Goal: Task Accomplishment & Management: Manage account settings

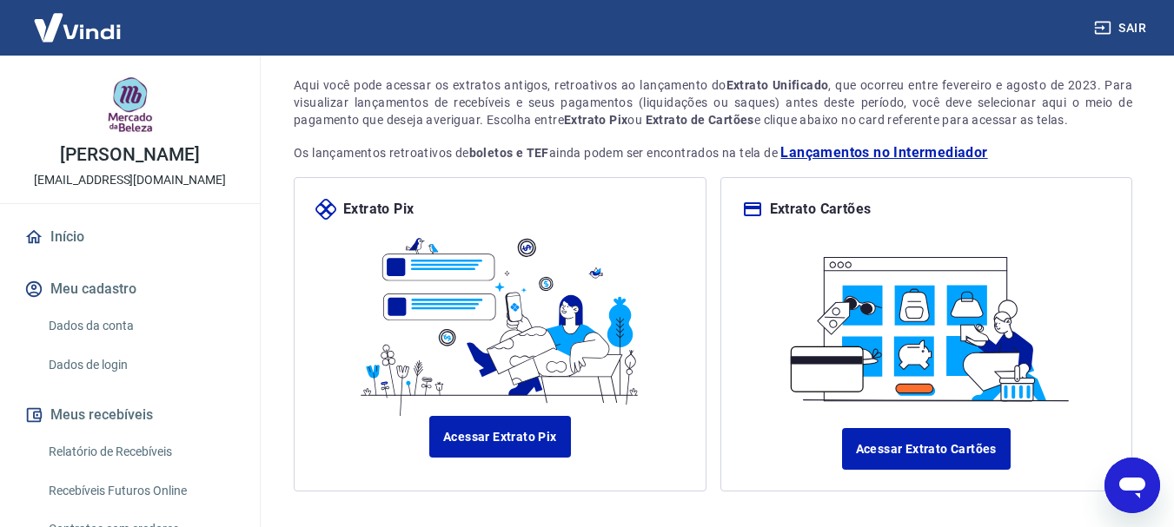
click at [116, 285] on button "Meu cadastro" at bounding box center [130, 289] width 218 height 38
click at [70, 237] on link "Início" at bounding box center [130, 237] width 218 height 38
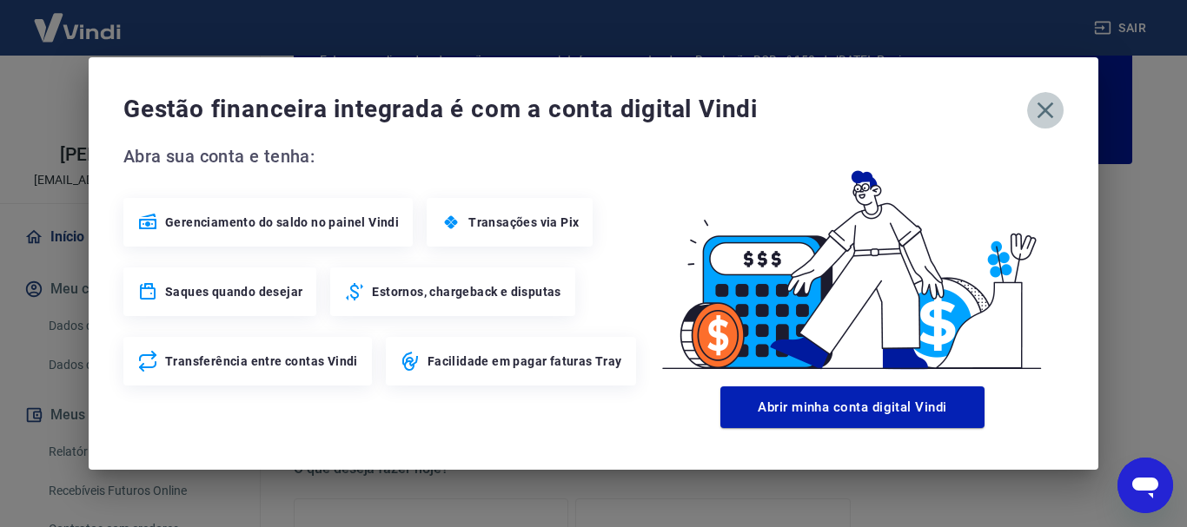
click at [1044, 109] on icon "button" at bounding box center [1045, 111] width 17 height 17
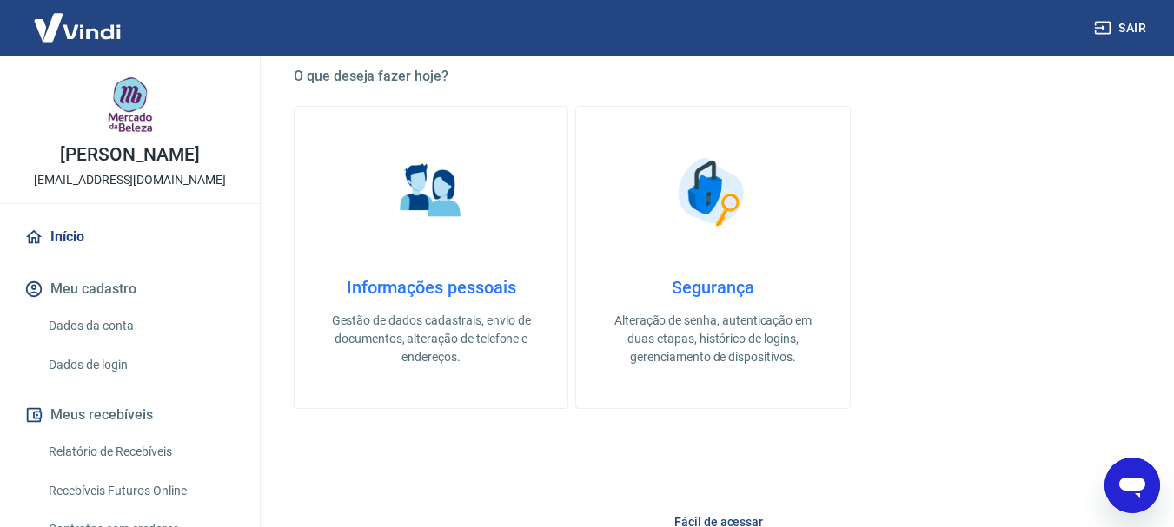
scroll to position [367, 0]
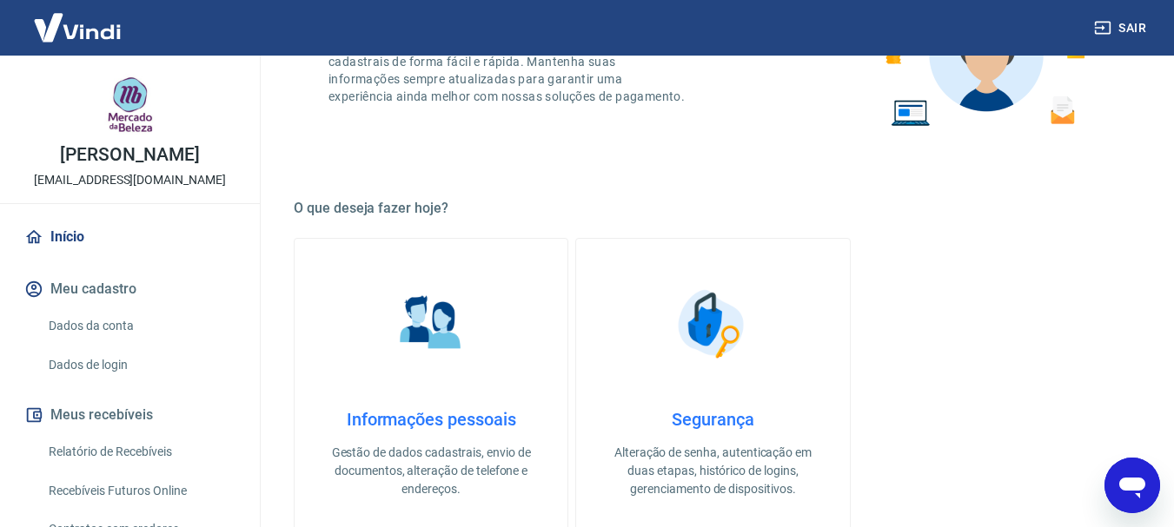
click at [420, 341] on img at bounding box center [430, 324] width 87 height 87
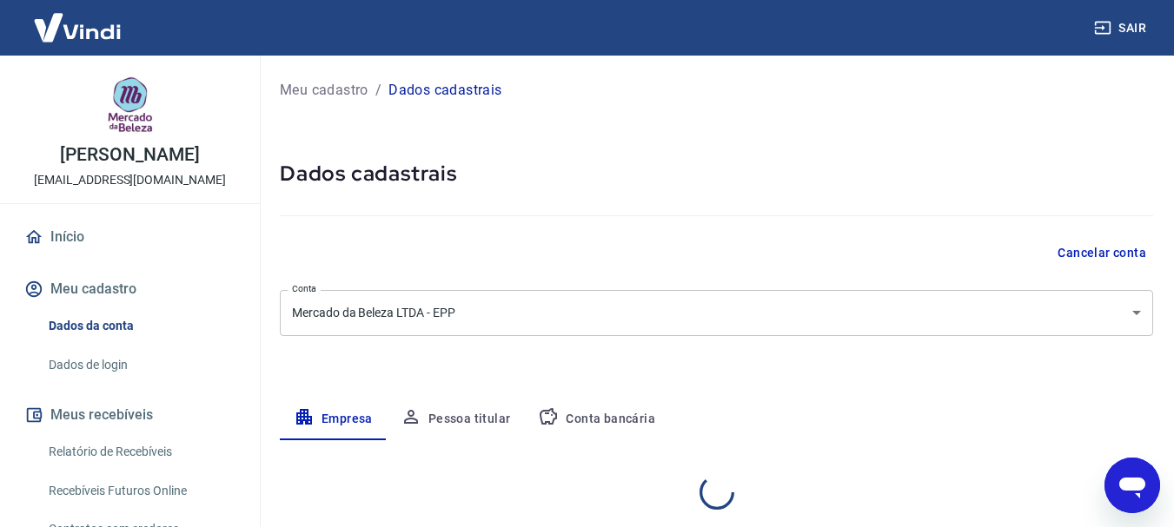
select select "SC"
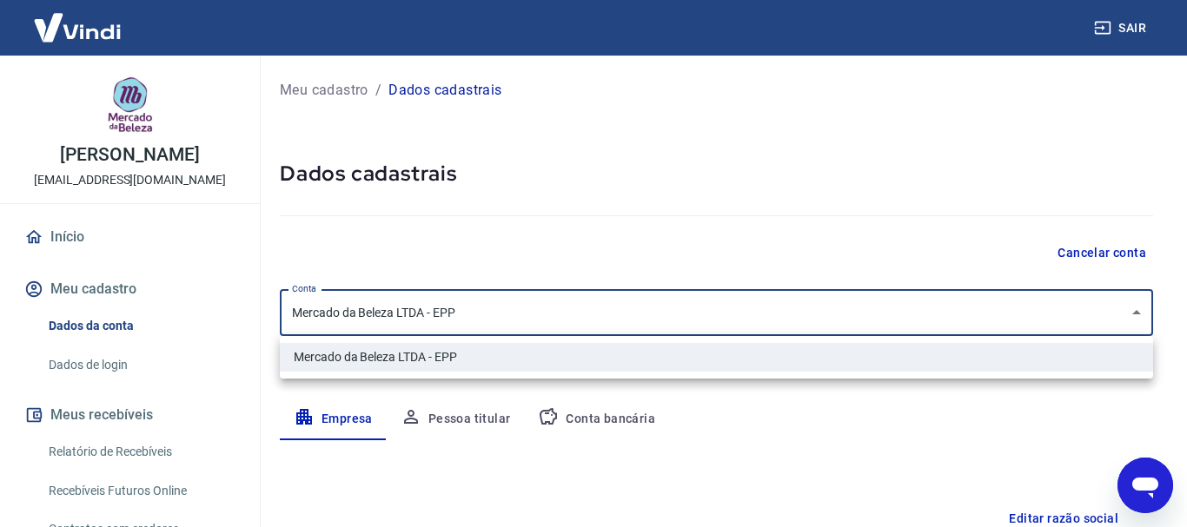
click at [710, 318] on body "Sair [PERSON_NAME] [EMAIL_ADDRESS][DOMAIN_NAME] Início Meu cadastro Dados da co…" at bounding box center [593, 263] width 1187 height 527
click at [710, 315] on div at bounding box center [593, 263] width 1187 height 527
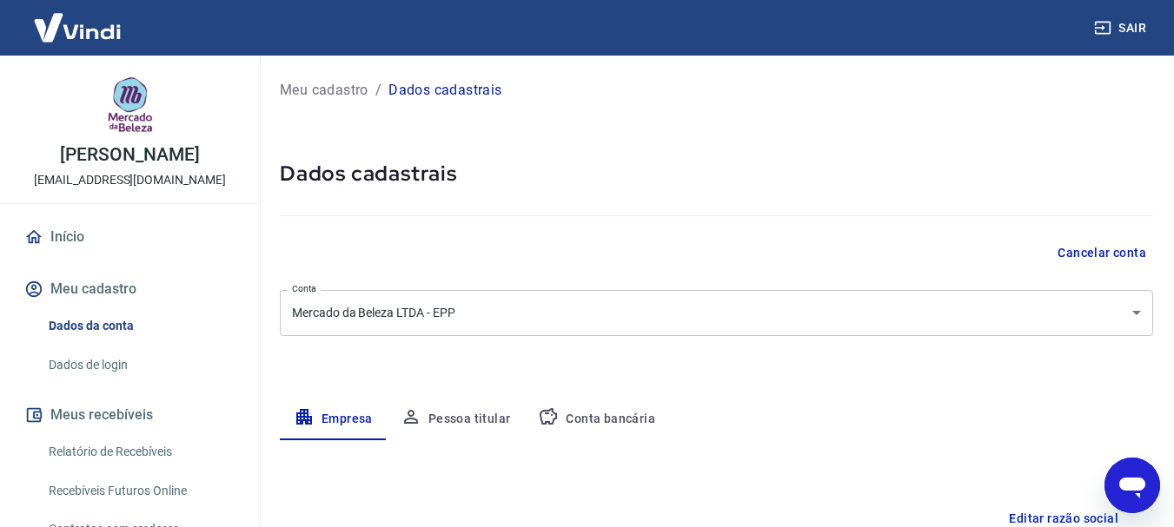
drag, startPoint x: 129, startPoint y: 156, endPoint x: 118, endPoint y: 156, distance: 10.4
click at [119, 156] on p "[PERSON_NAME]" at bounding box center [129, 155] width 139 height 18
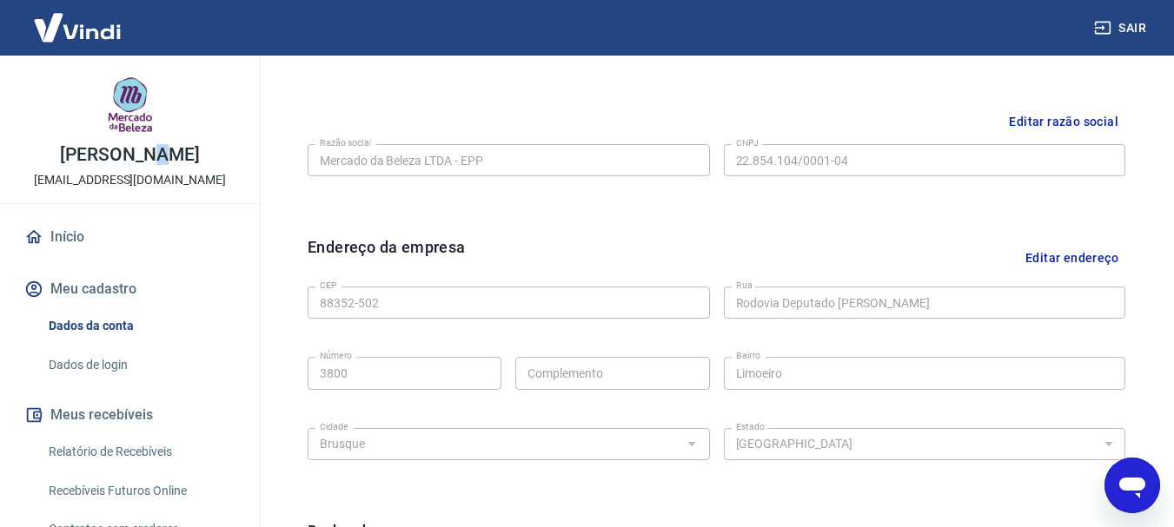
scroll to position [291, 0]
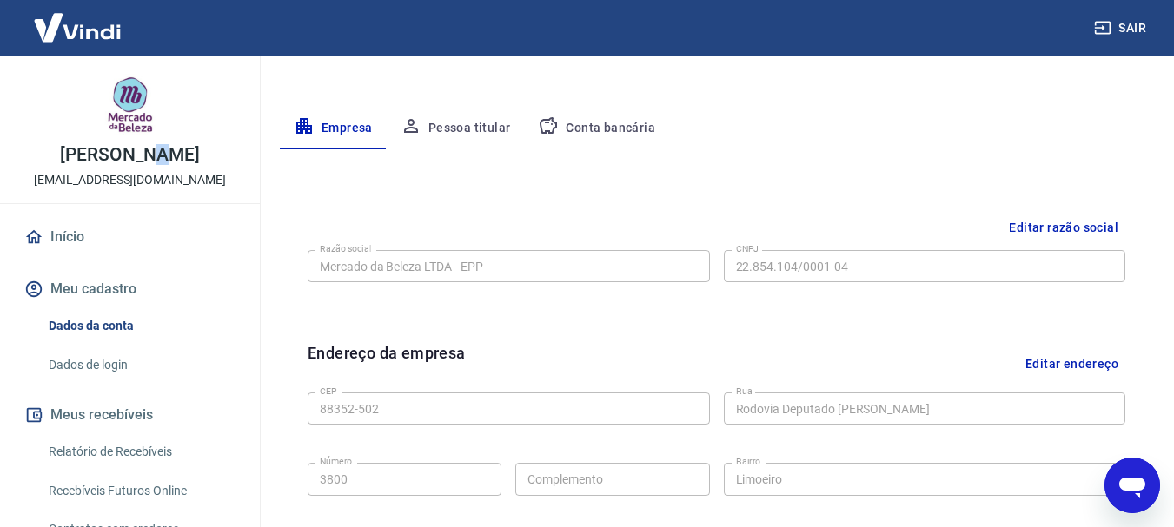
click at [472, 118] on button "Pessoa titular" at bounding box center [456, 129] width 138 height 42
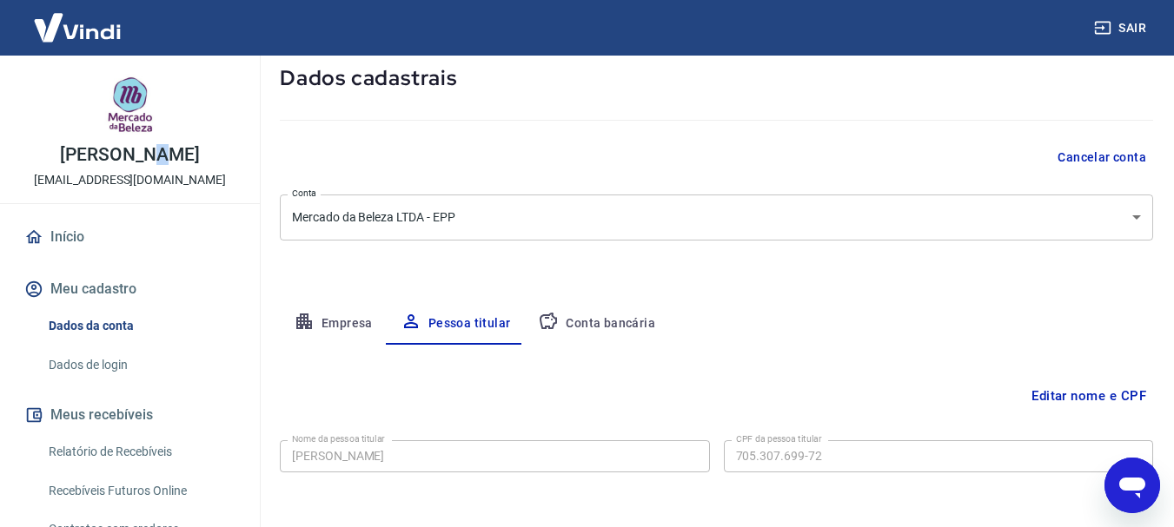
scroll to position [168, 0]
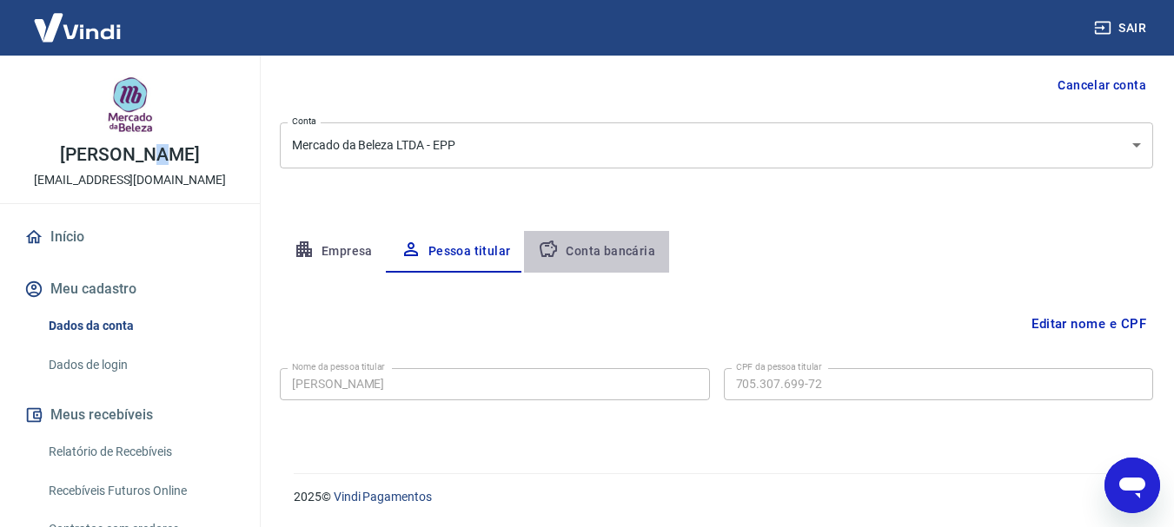
click at [622, 253] on button "Conta bancária" at bounding box center [596, 252] width 145 height 42
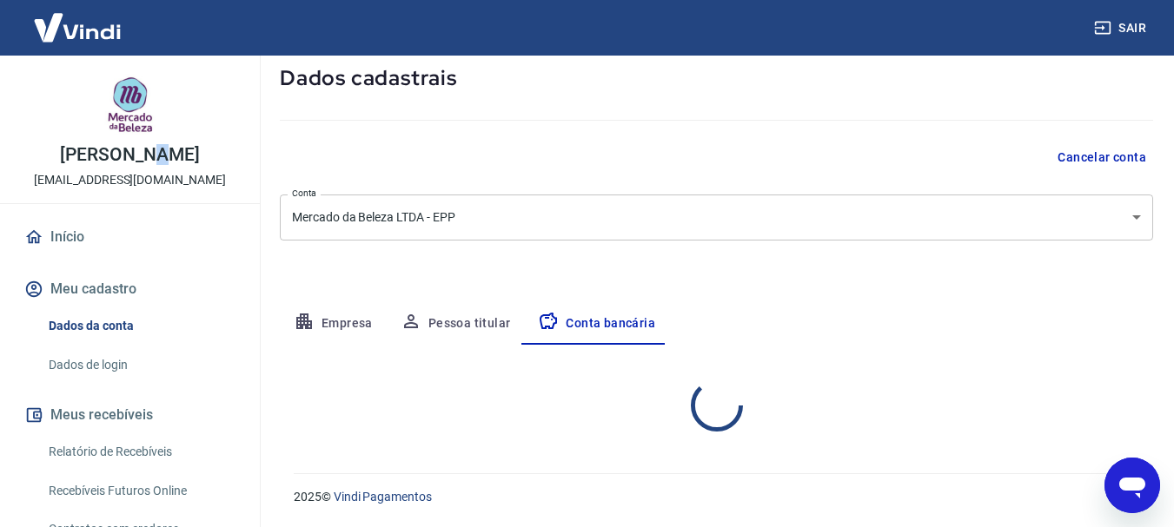
select select "1"
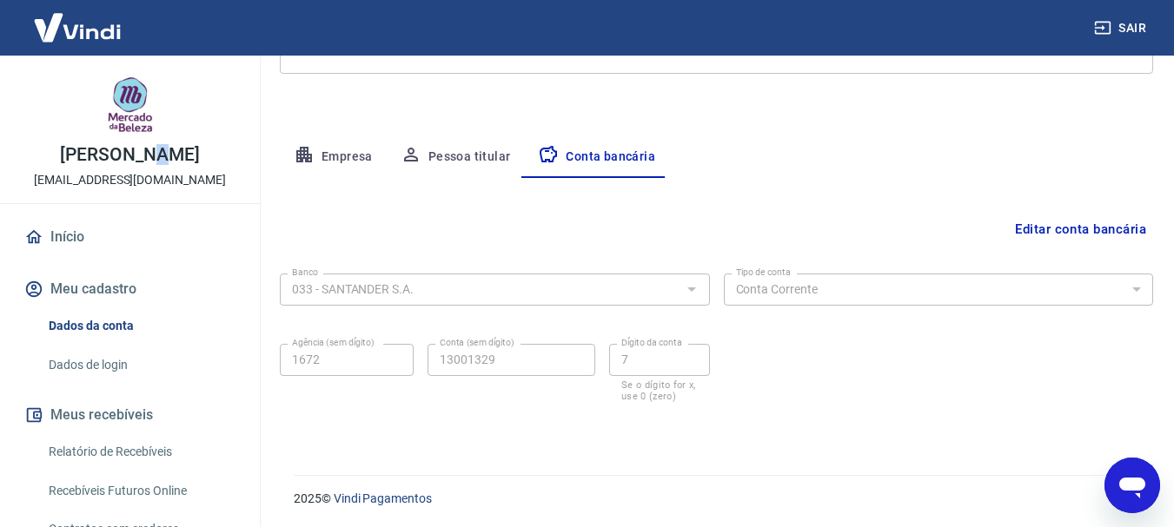
scroll to position [264, 0]
click at [470, 157] on button "Pessoa titular" at bounding box center [456, 156] width 138 height 42
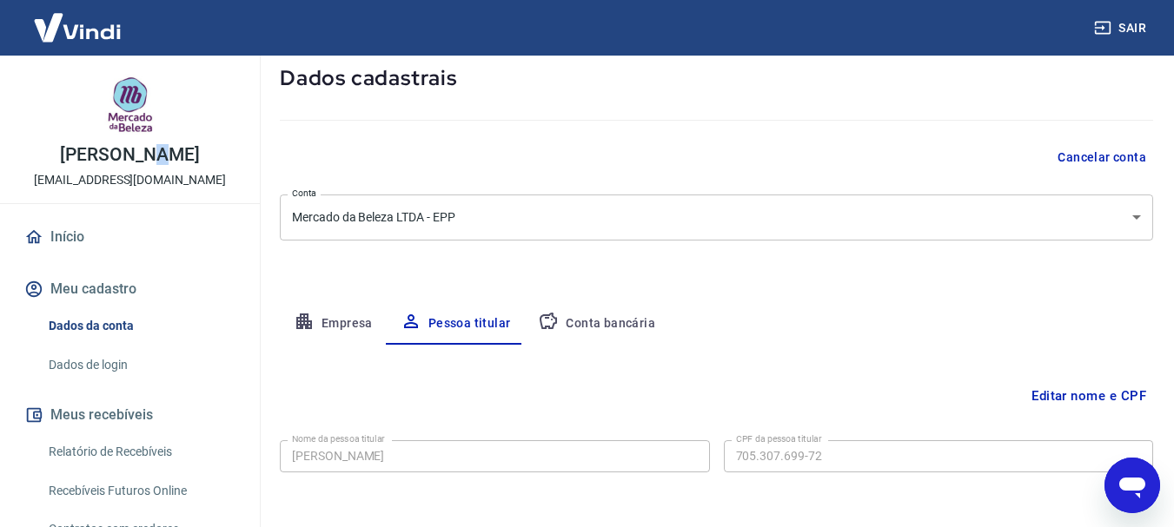
scroll to position [168, 0]
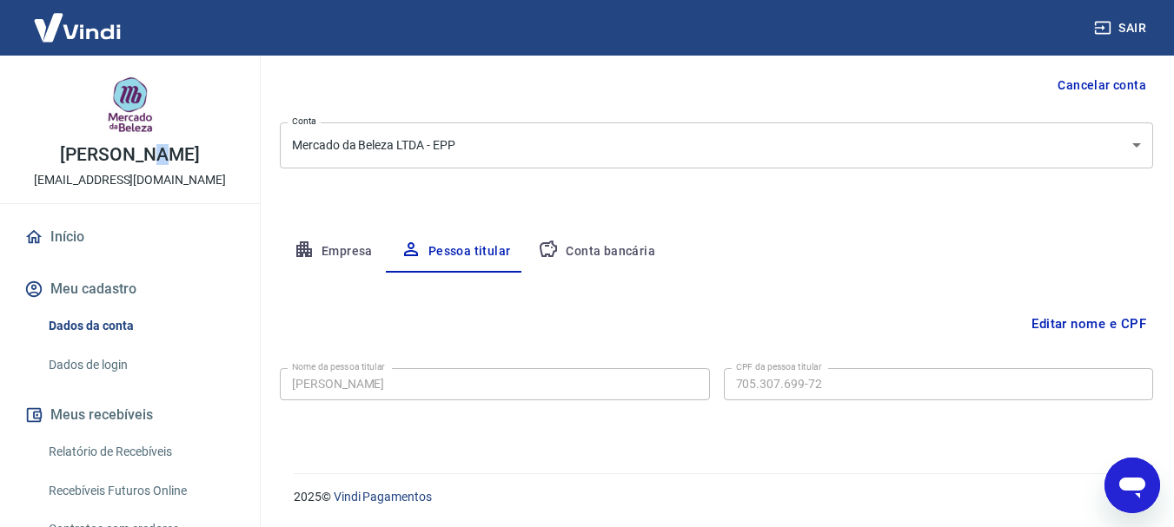
click at [1069, 323] on button "Editar nome e CPF" at bounding box center [1088, 324] width 129 height 33
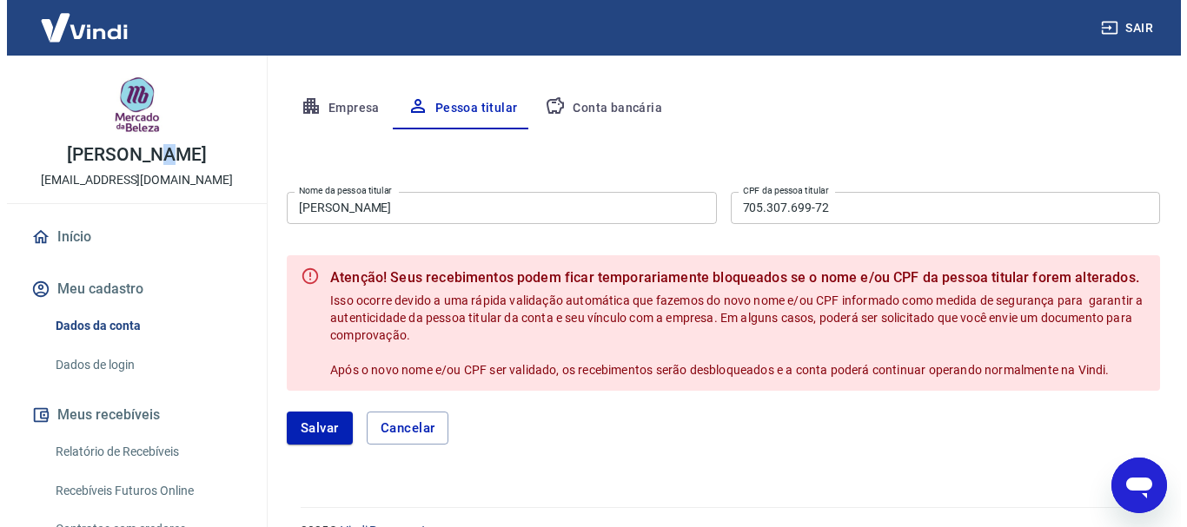
scroll to position [341, 0]
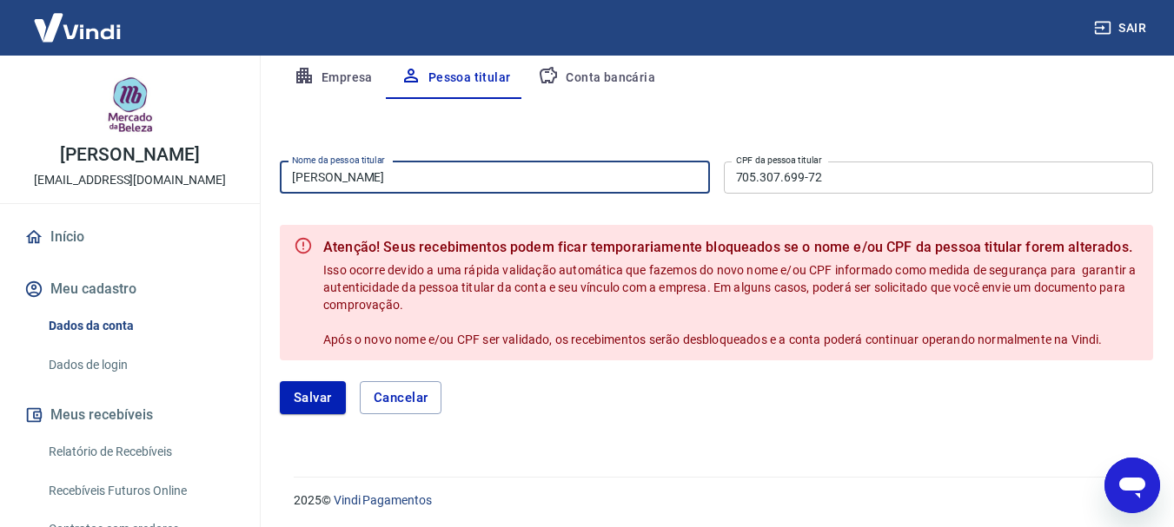
drag, startPoint x: 451, startPoint y: 181, endPoint x: 249, endPoint y: 183, distance: 201.6
type input "[PERSON_NAME]'"
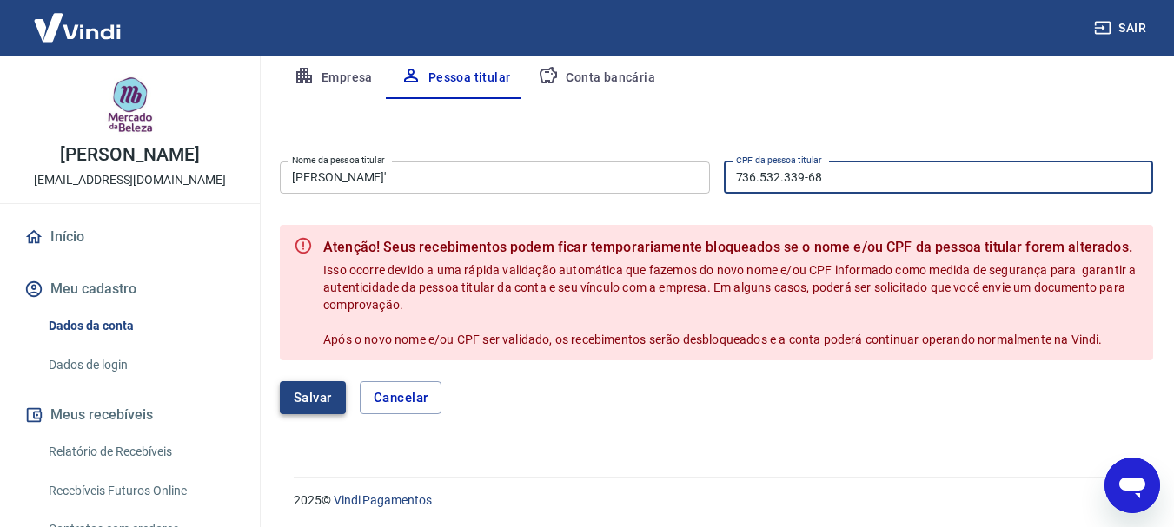
type input "736.532.339-68"
click at [302, 399] on button "Salvar" at bounding box center [313, 397] width 66 height 33
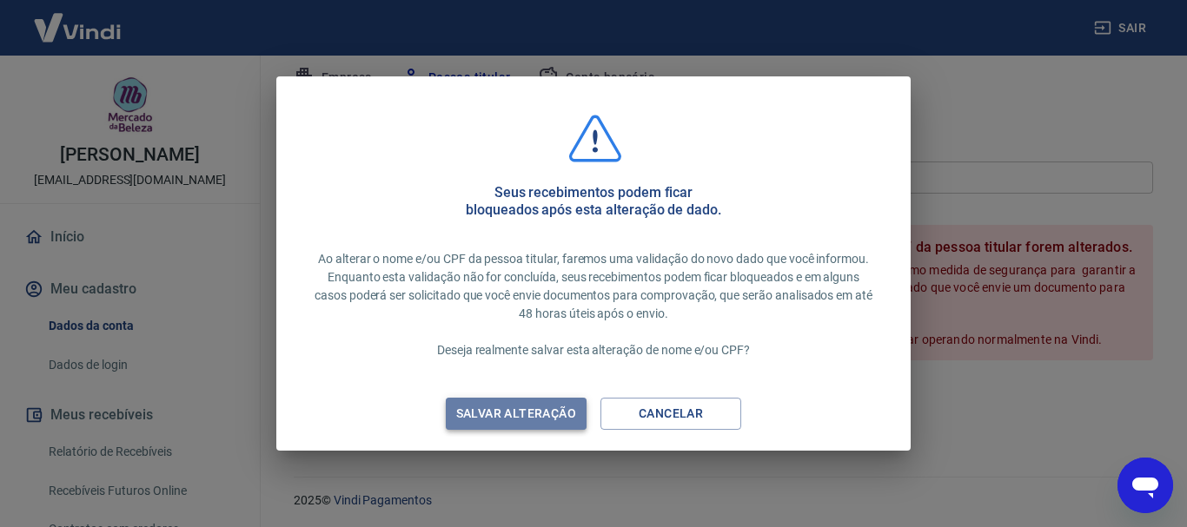
click at [513, 405] on div "Salvar alteração" at bounding box center [516, 414] width 162 height 22
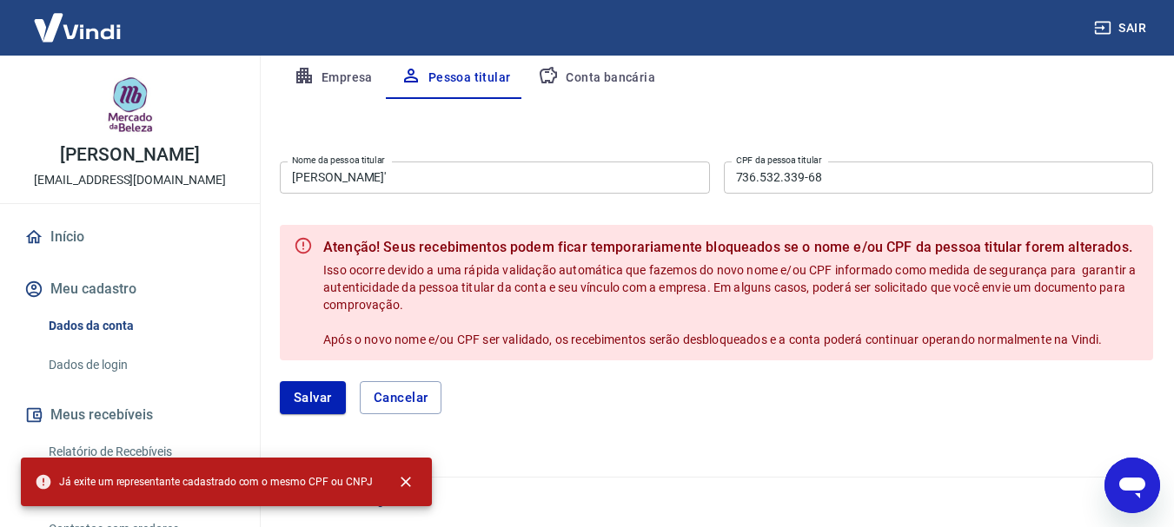
scroll to position [345, 0]
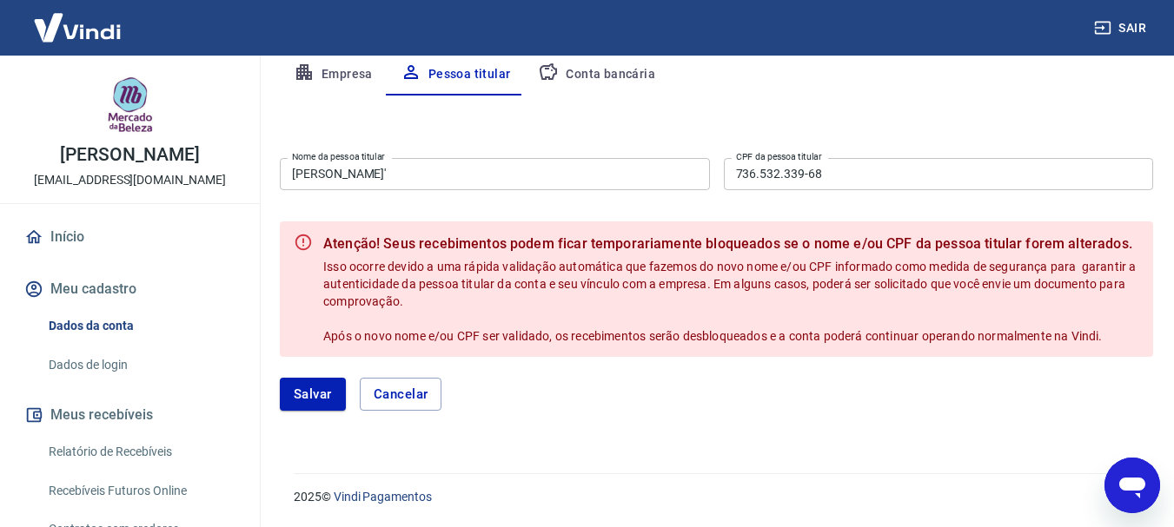
click at [452, 175] on input "[PERSON_NAME]'" at bounding box center [495, 174] width 430 height 32
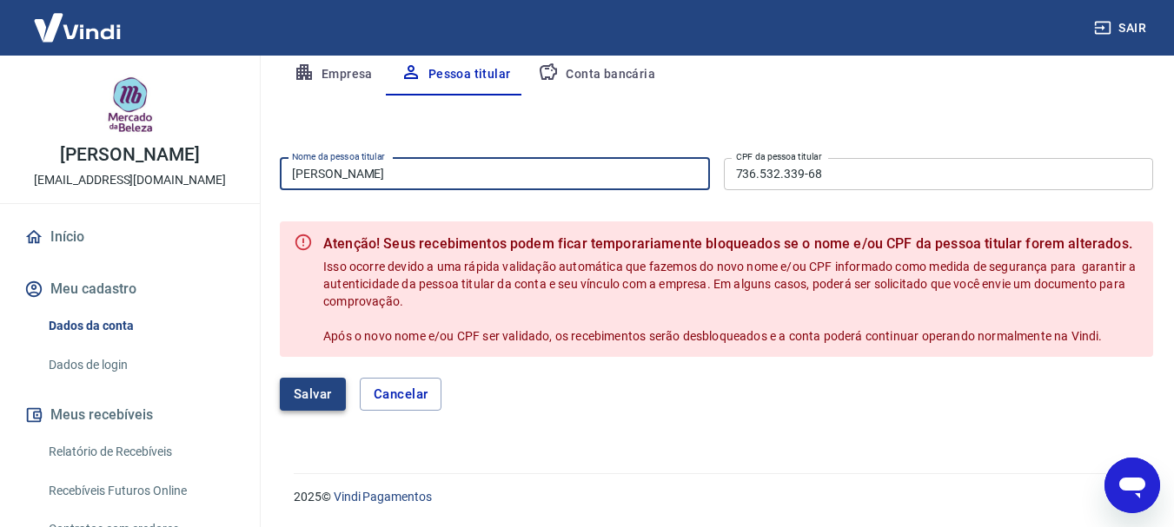
type input "[PERSON_NAME]"
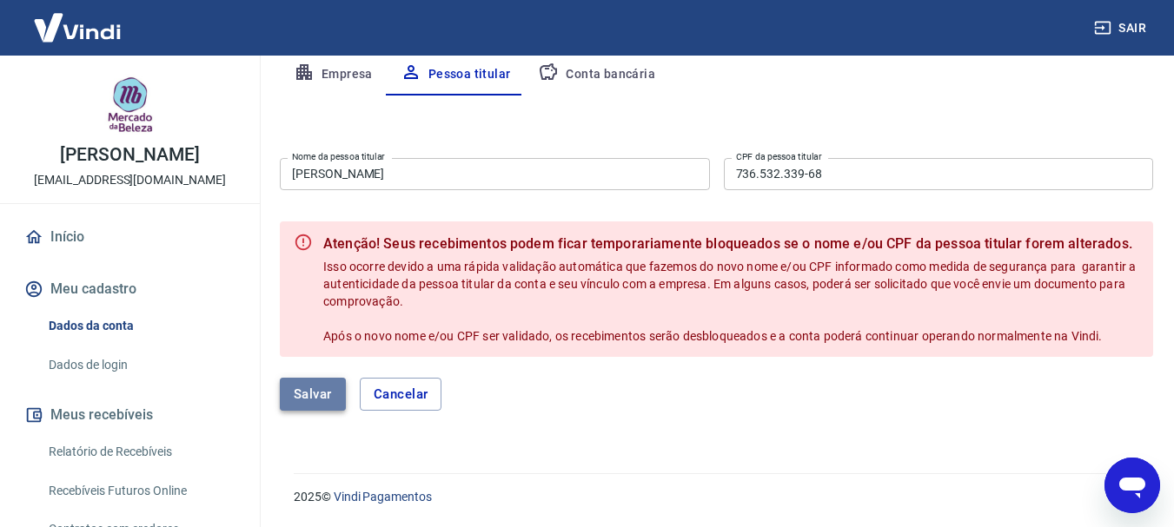
click at [323, 390] on button "Salvar" at bounding box center [313, 394] width 66 height 33
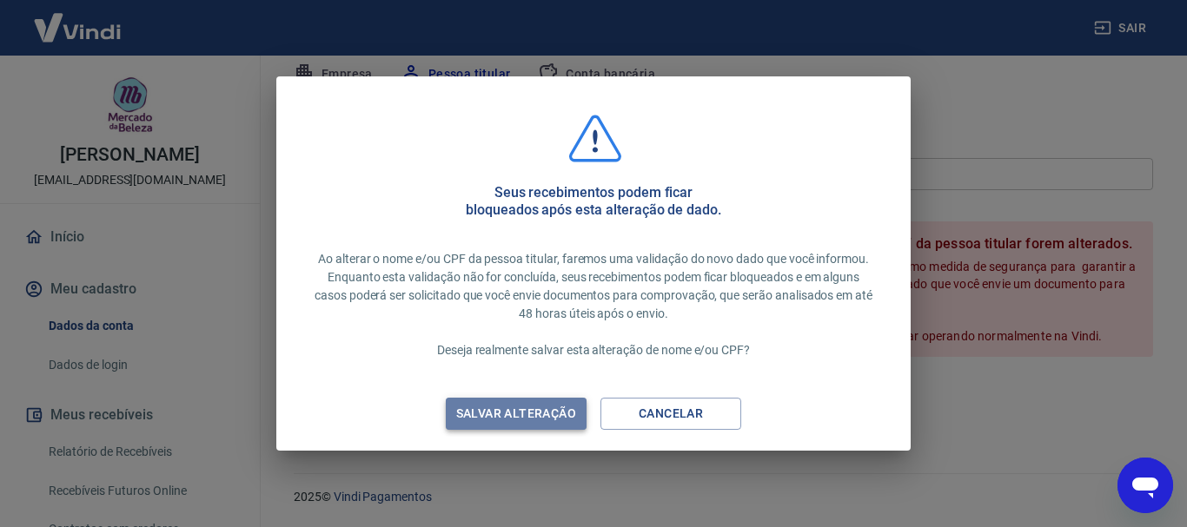
click at [528, 410] on div "Salvar alteração" at bounding box center [516, 414] width 162 height 22
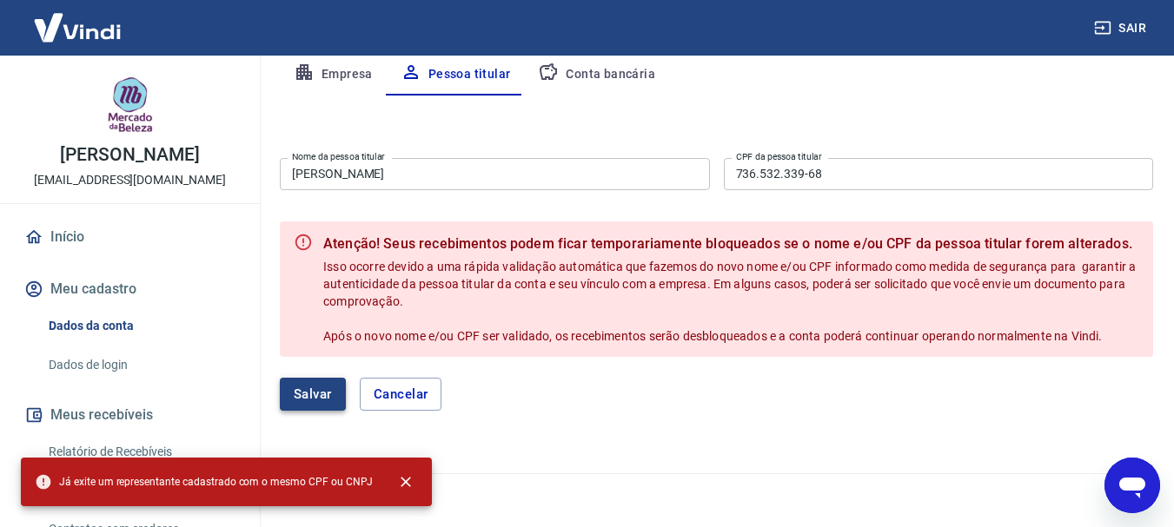
click at [316, 394] on button "Salvar" at bounding box center [313, 394] width 66 height 33
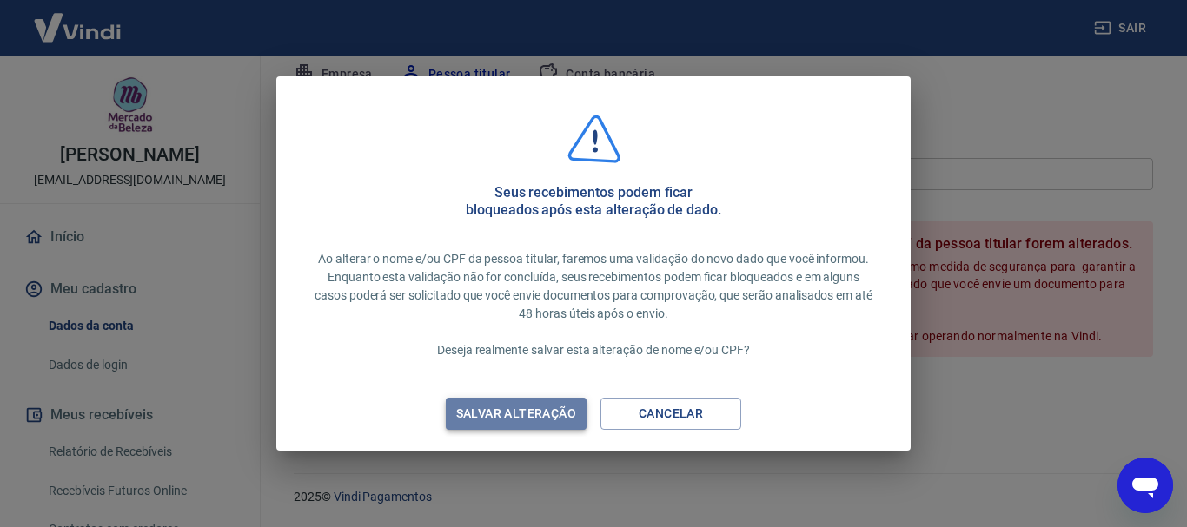
click at [527, 414] on div "Salvar alteração" at bounding box center [516, 414] width 162 height 22
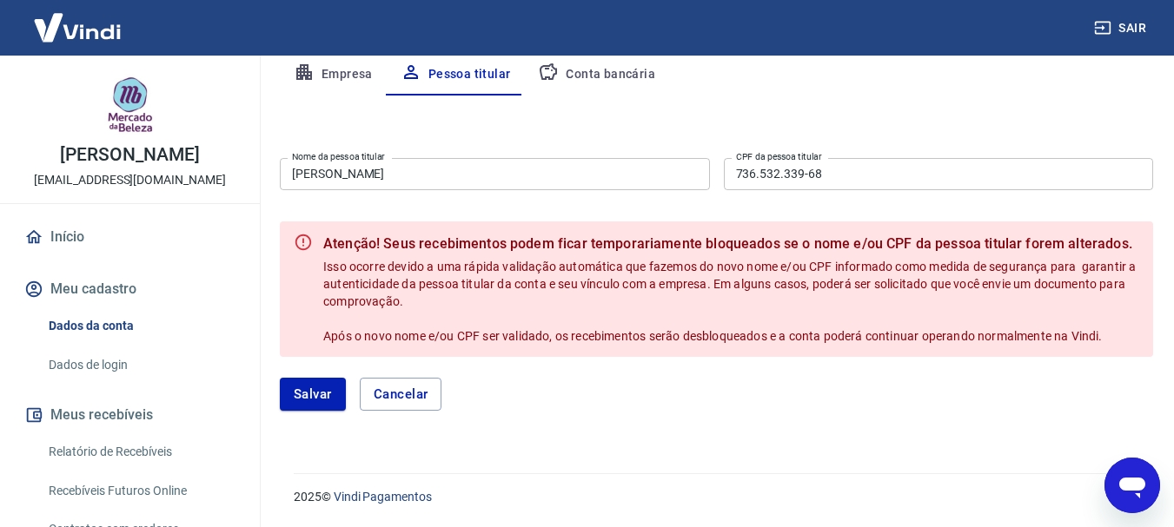
click at [620, 71] on button "Conta bancária" at bounding box center [596, 75] width 145 height 42
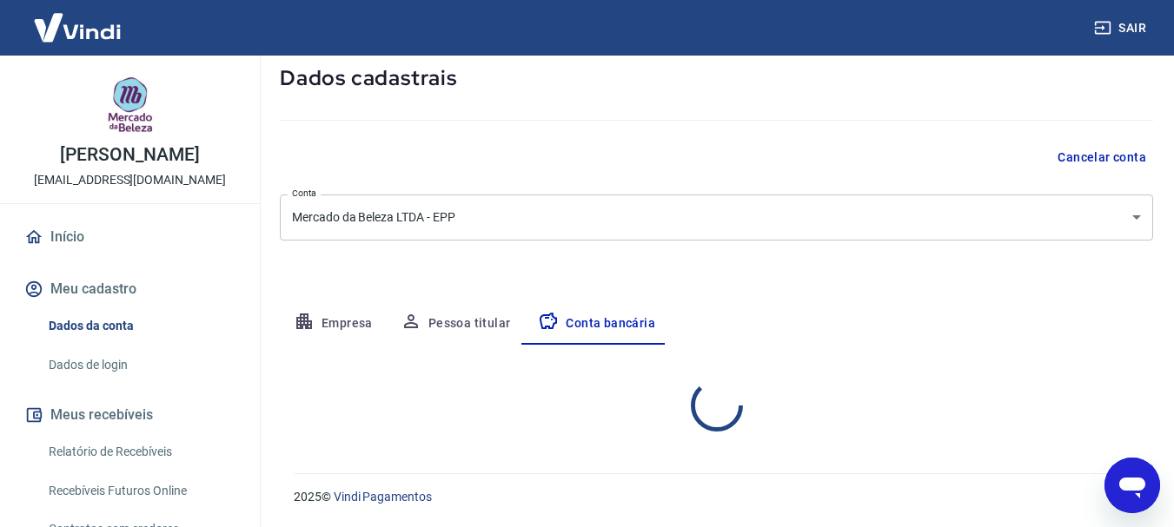
scroll to position [264, 0]
select select "1"
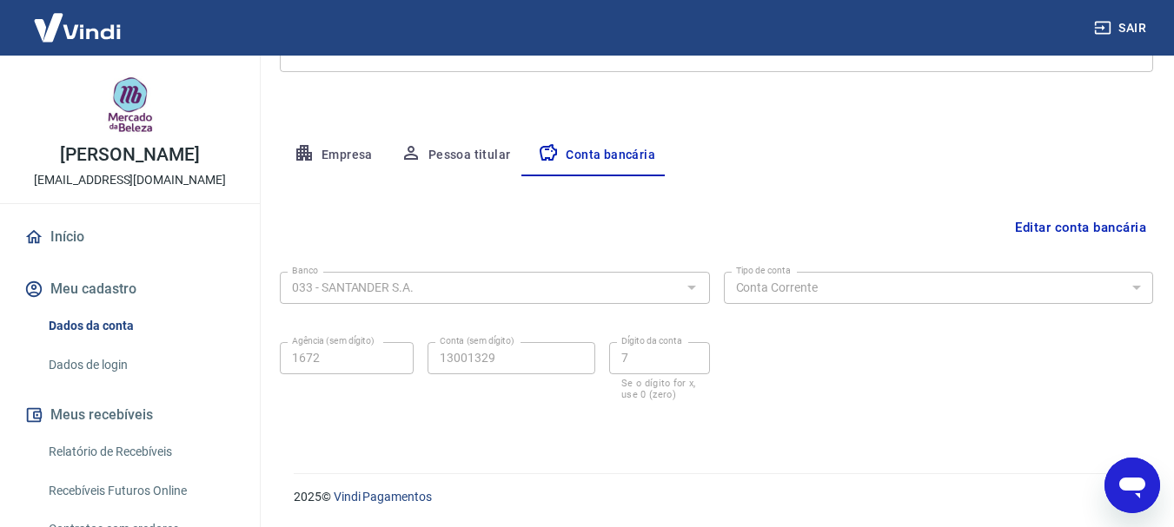
click at [468, 152] on button "Pessoa titular" at bounding box center [456, 156] width 138 height 42
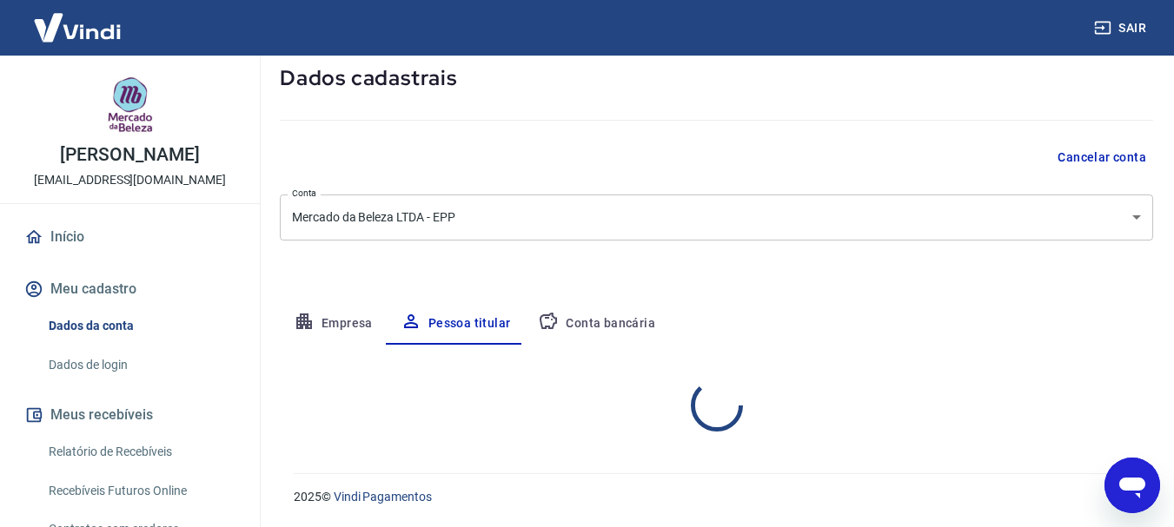
scroll to position [168, 0]
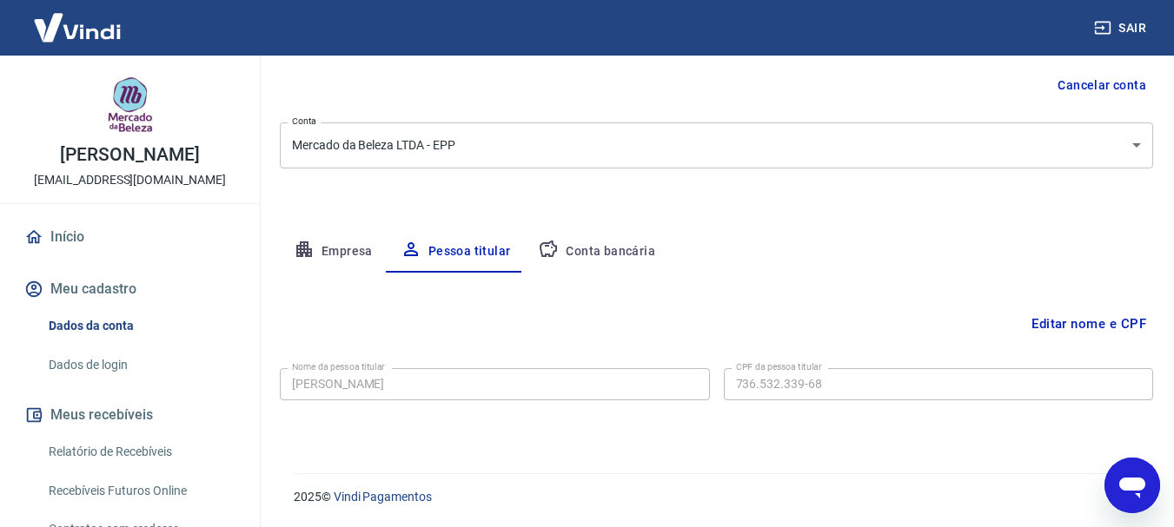
click at [324, 249] on button "Empresa" at bounding box center [333, 252] width 107 height 42
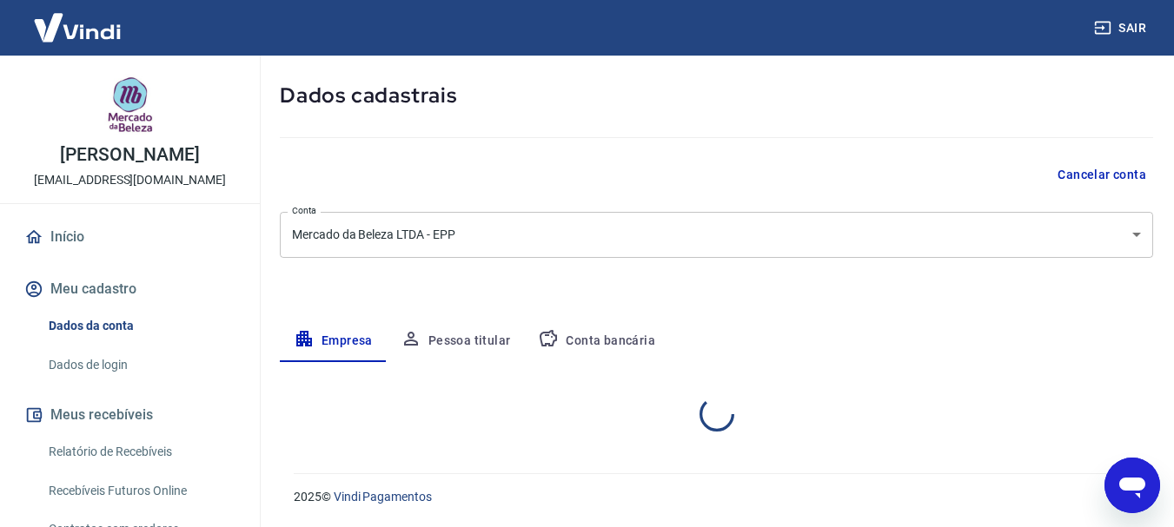
select select "SC"
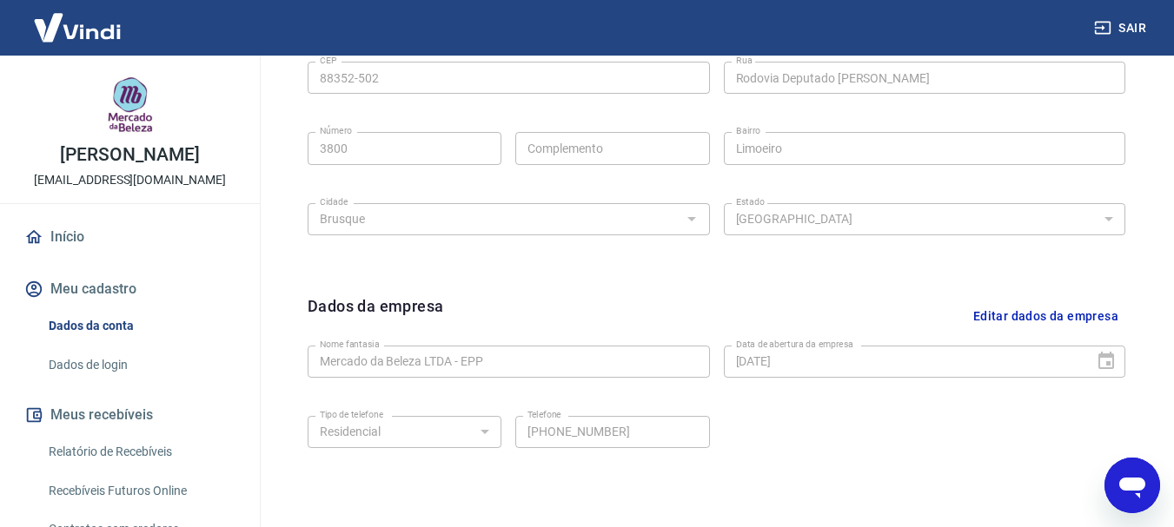
scroll to position [689, 0]
